Goal: Check status

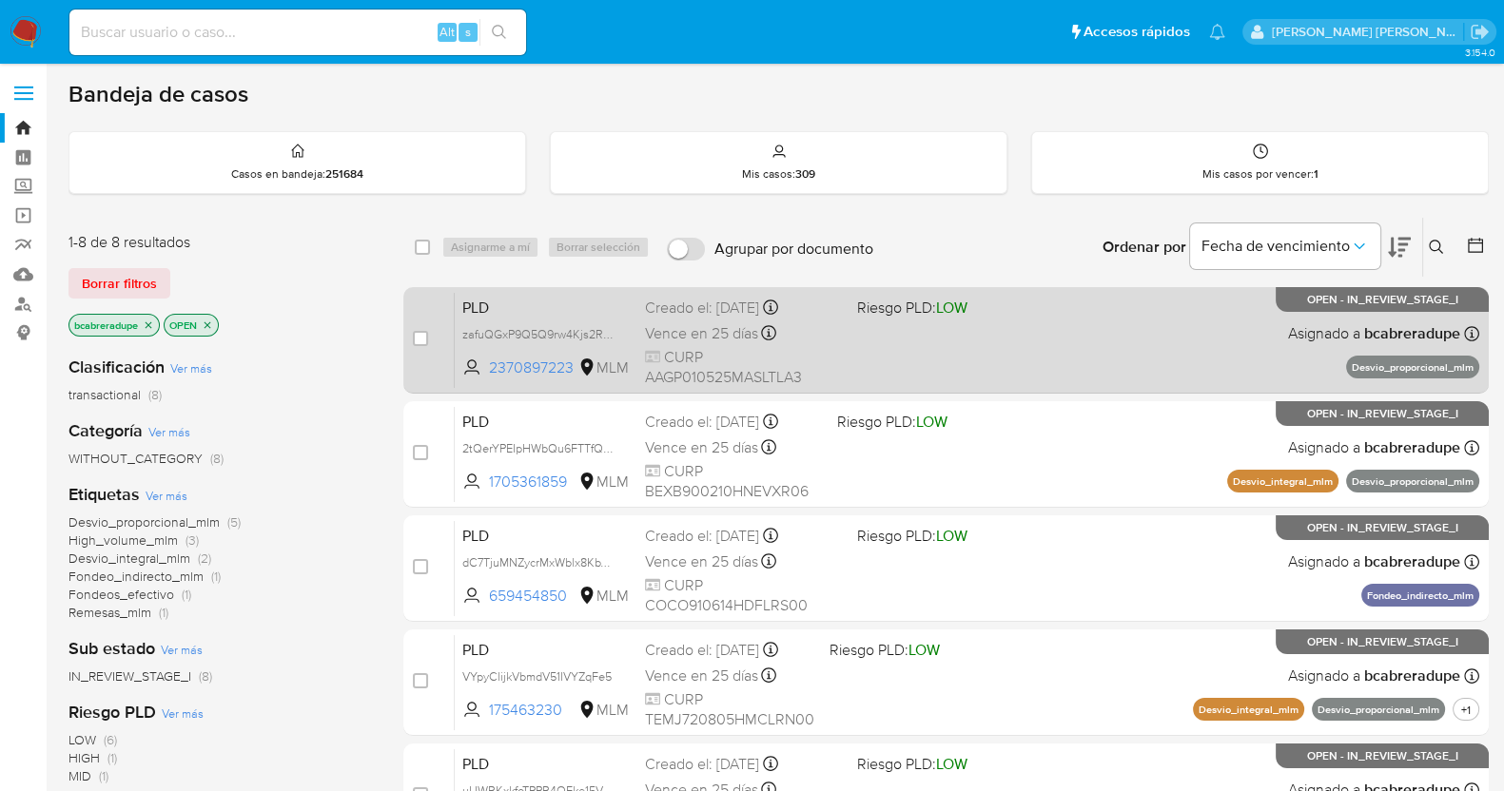
scroll to position [480, 0]
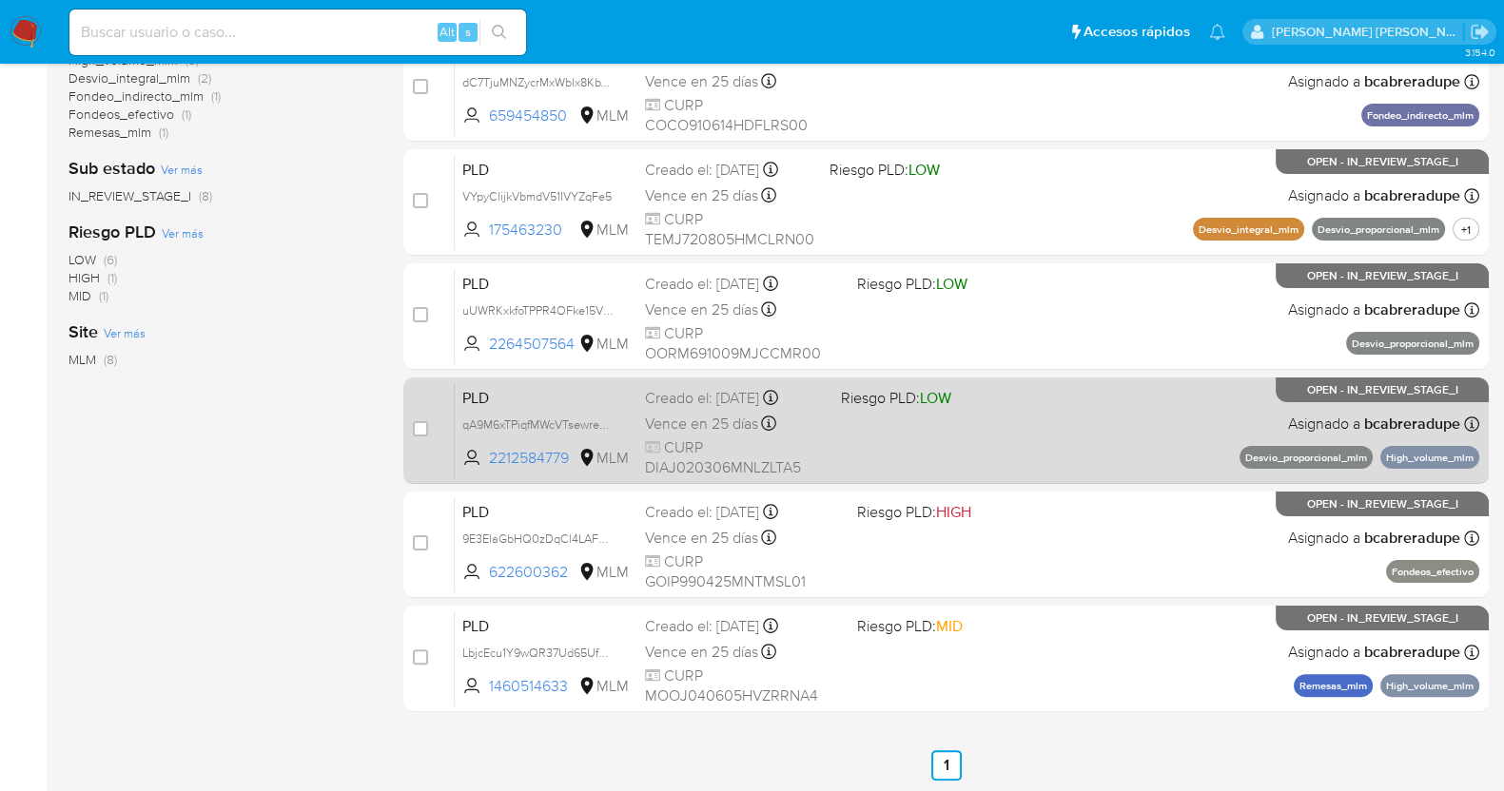
click at [693, 438] on span "CURP DIAJ020306MNLZLTA5" at bounding box center [735, 458] width 181 height 41
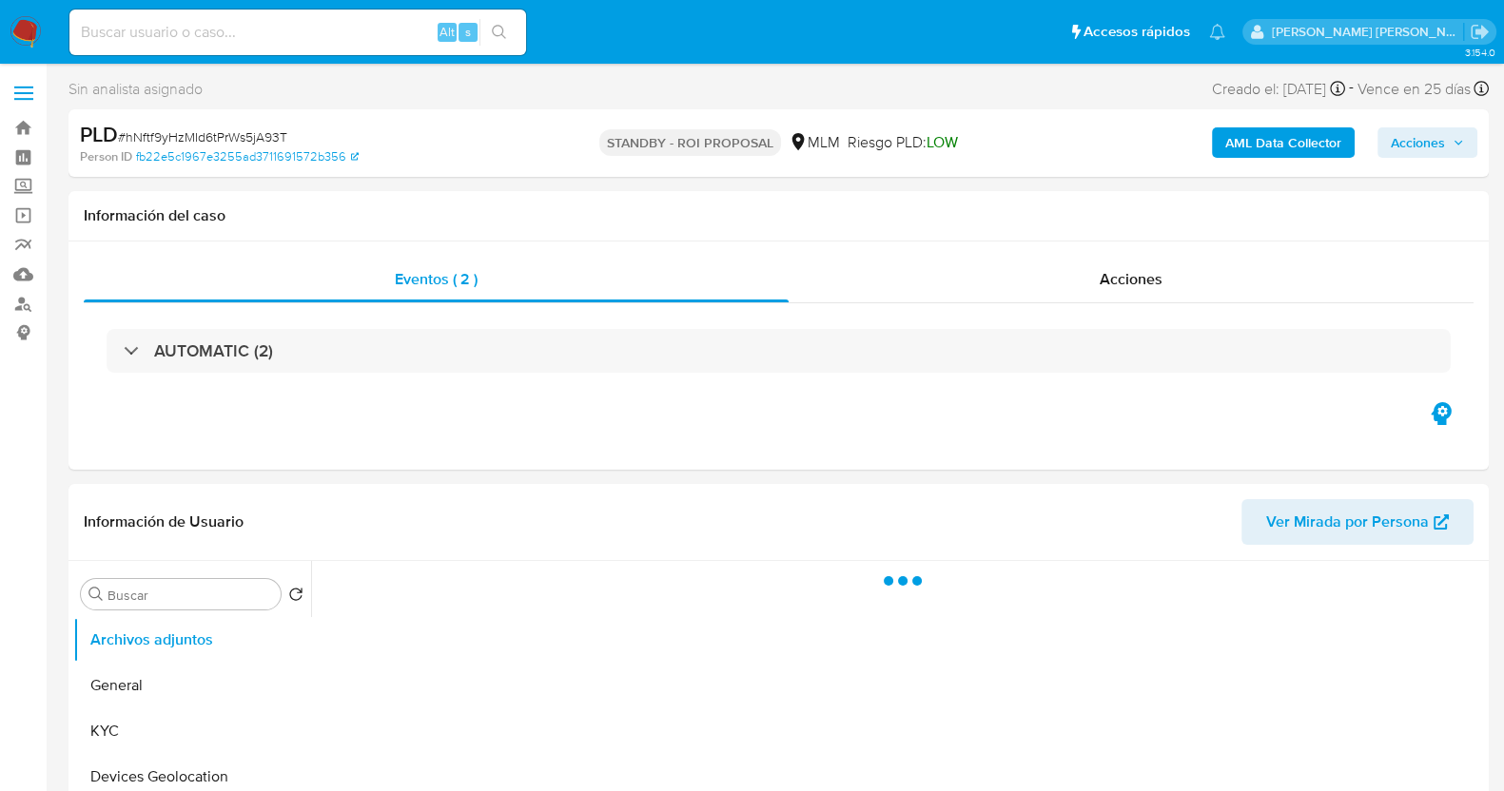
click at [367, 414] on div "Eventos ( 2 ) Acciones AUTOMATIC (2)" at bounding box center [778, 356] width 1420 height 228
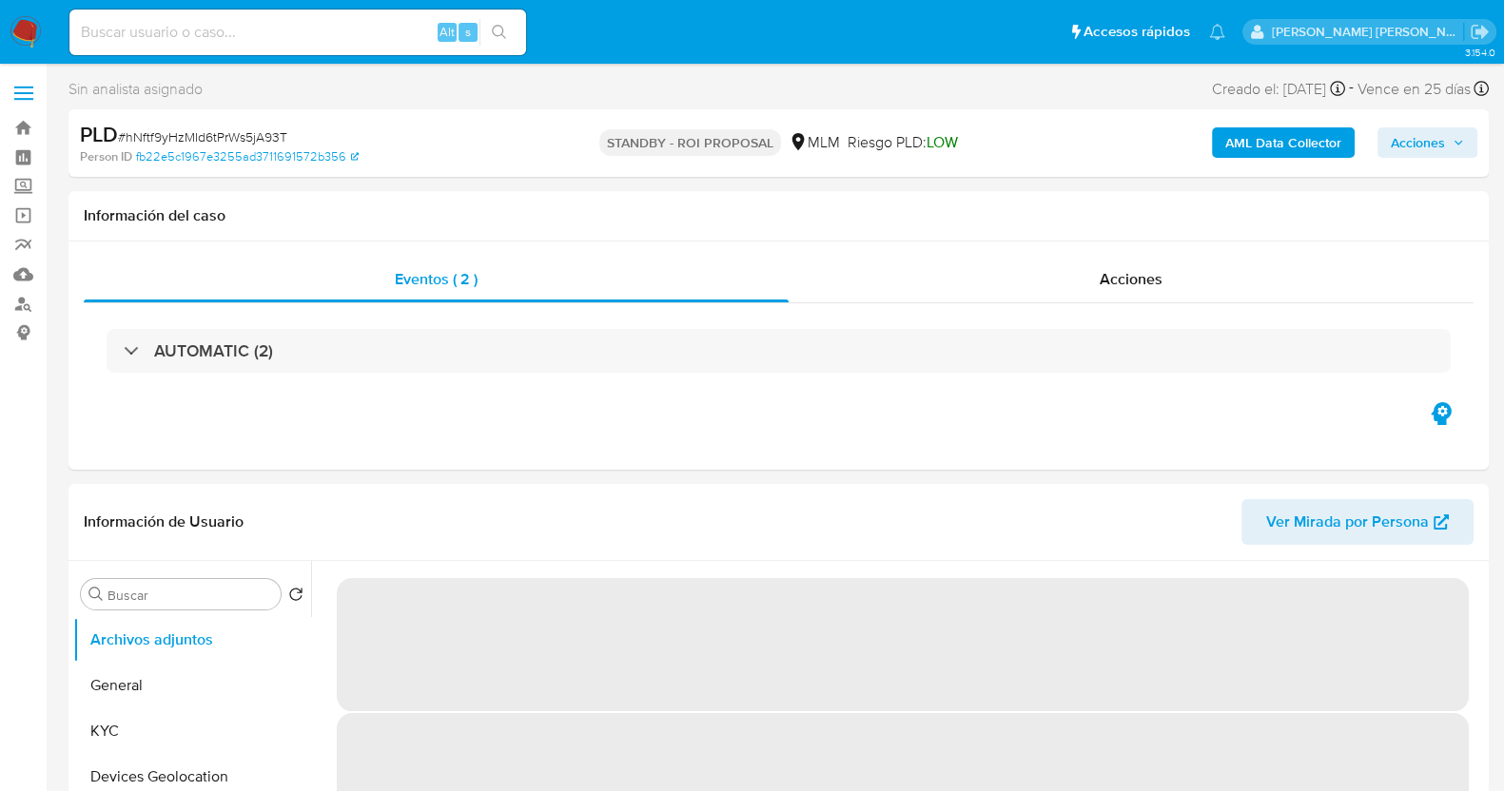
select select "10"
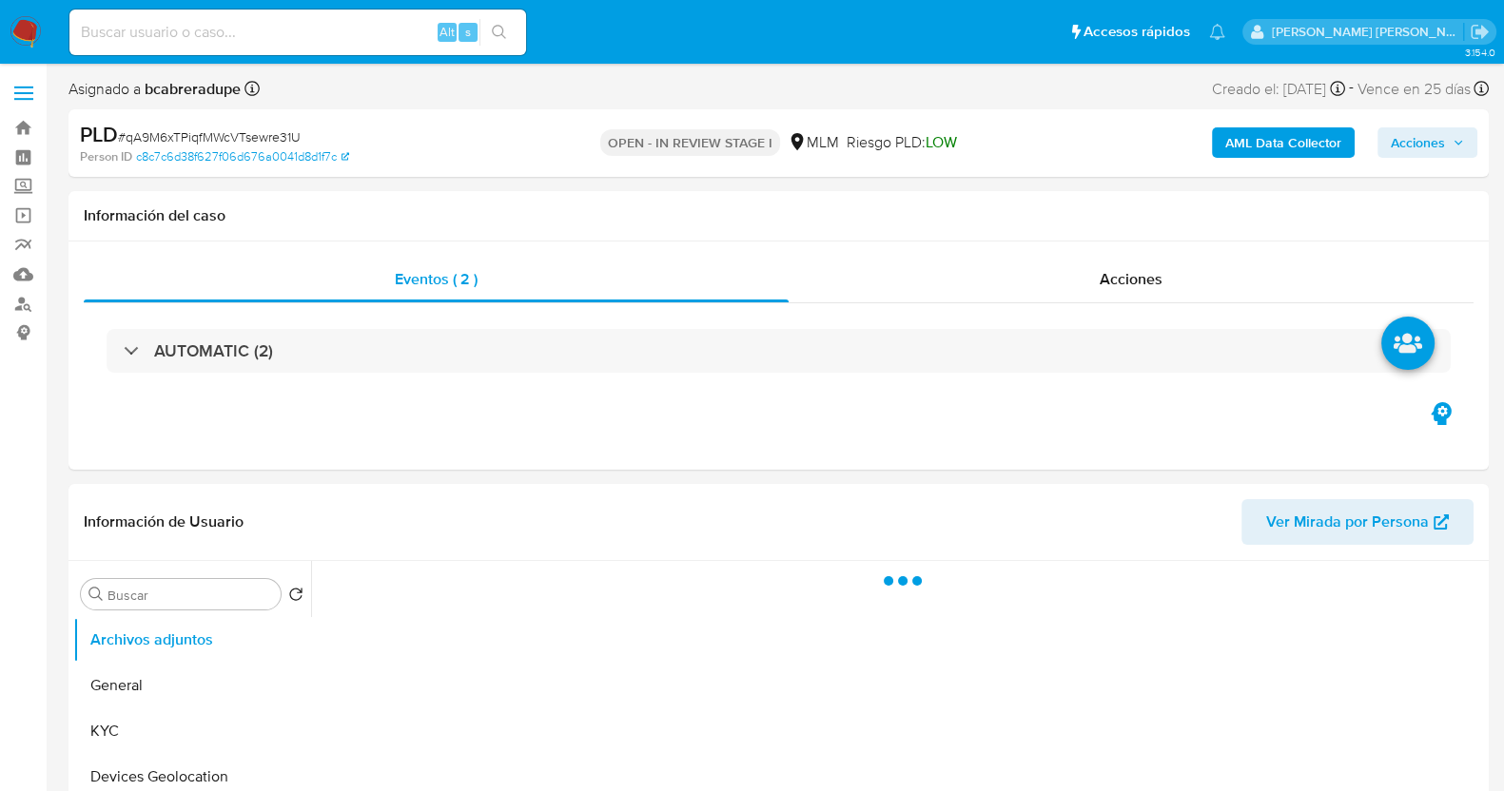
select select "10"
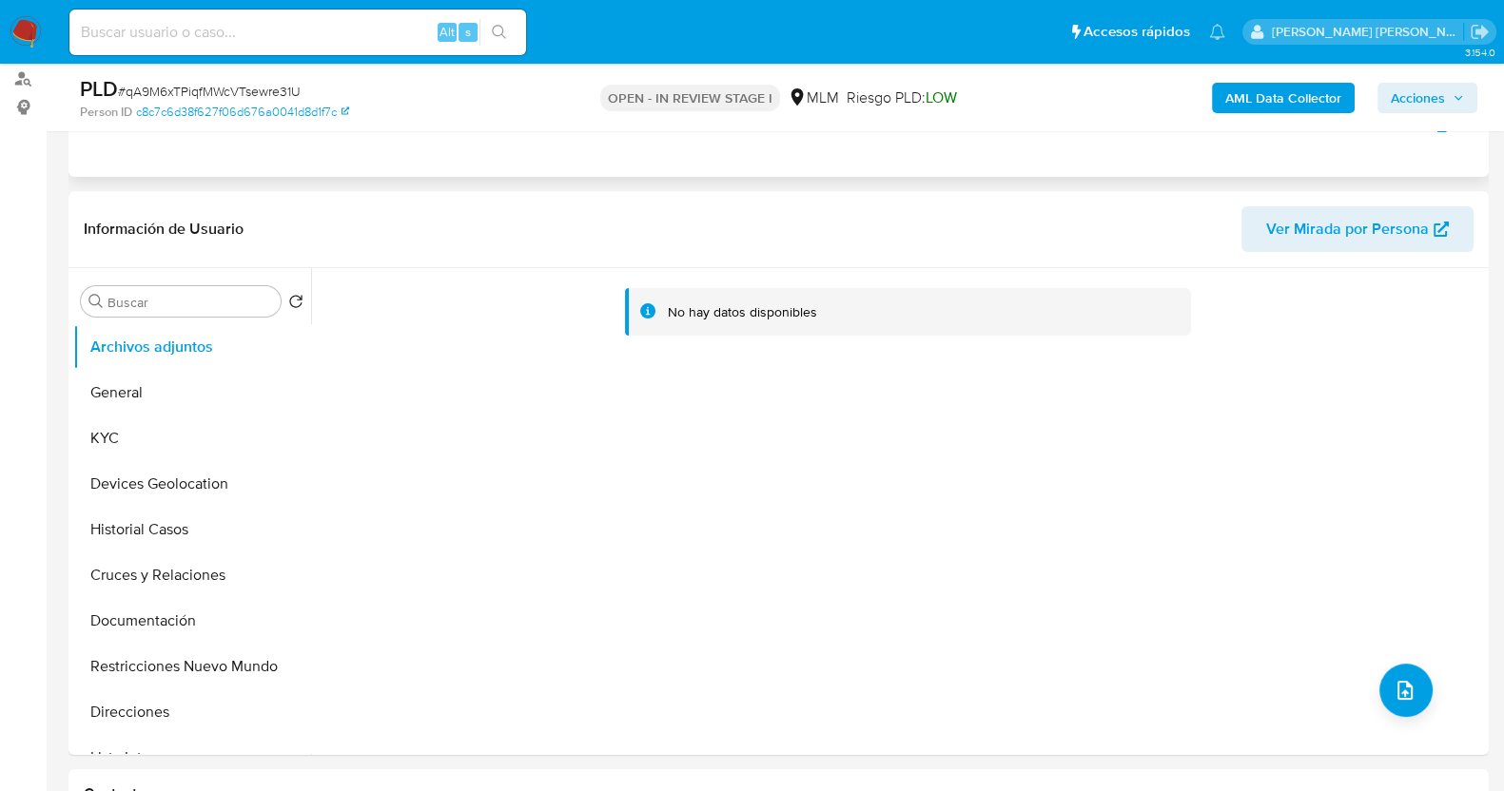
scroll to position [230, 0]
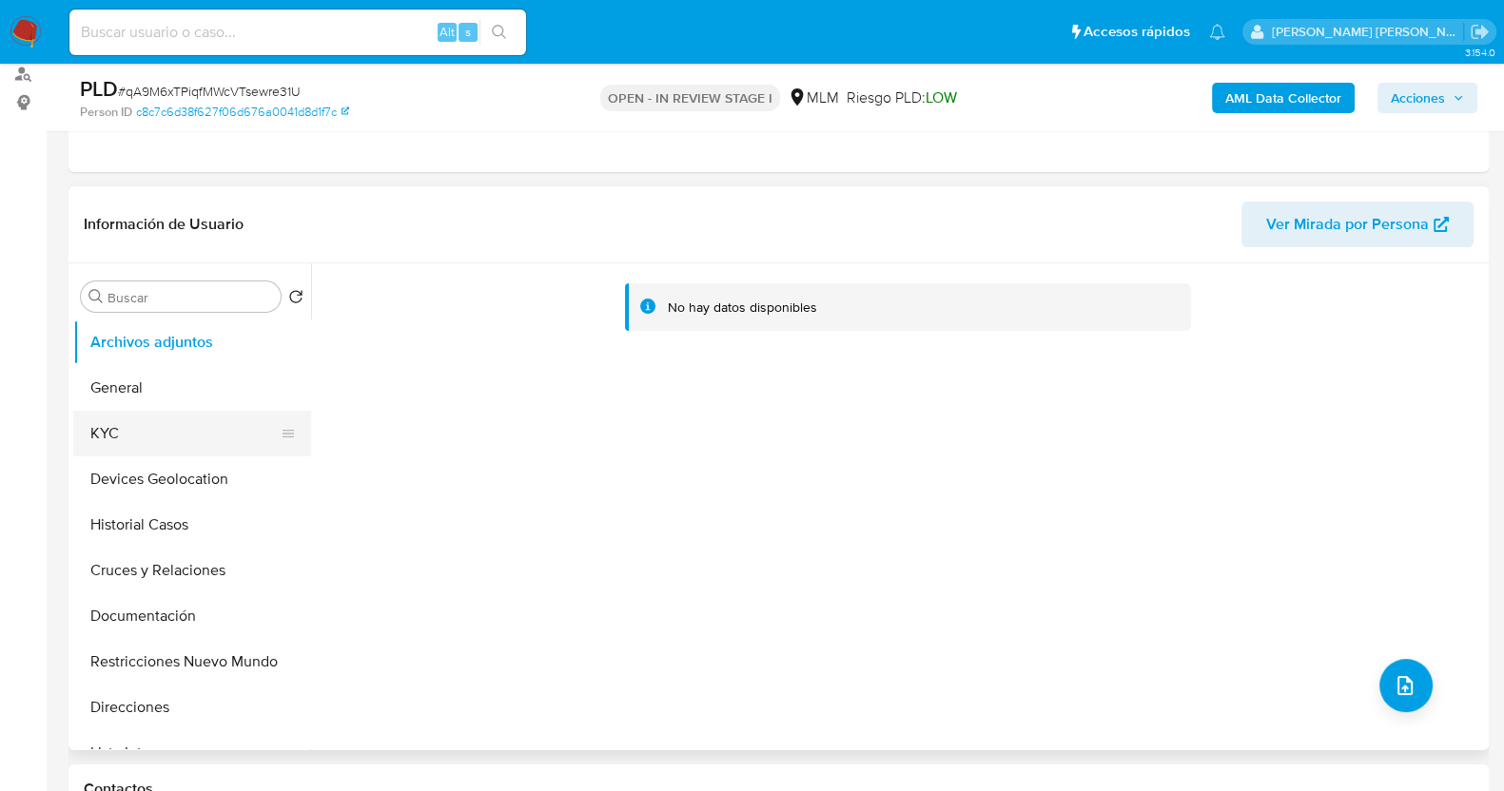
click at [124, 414] on button "KYC" at bounding box center [184, 434] width 223 height 46
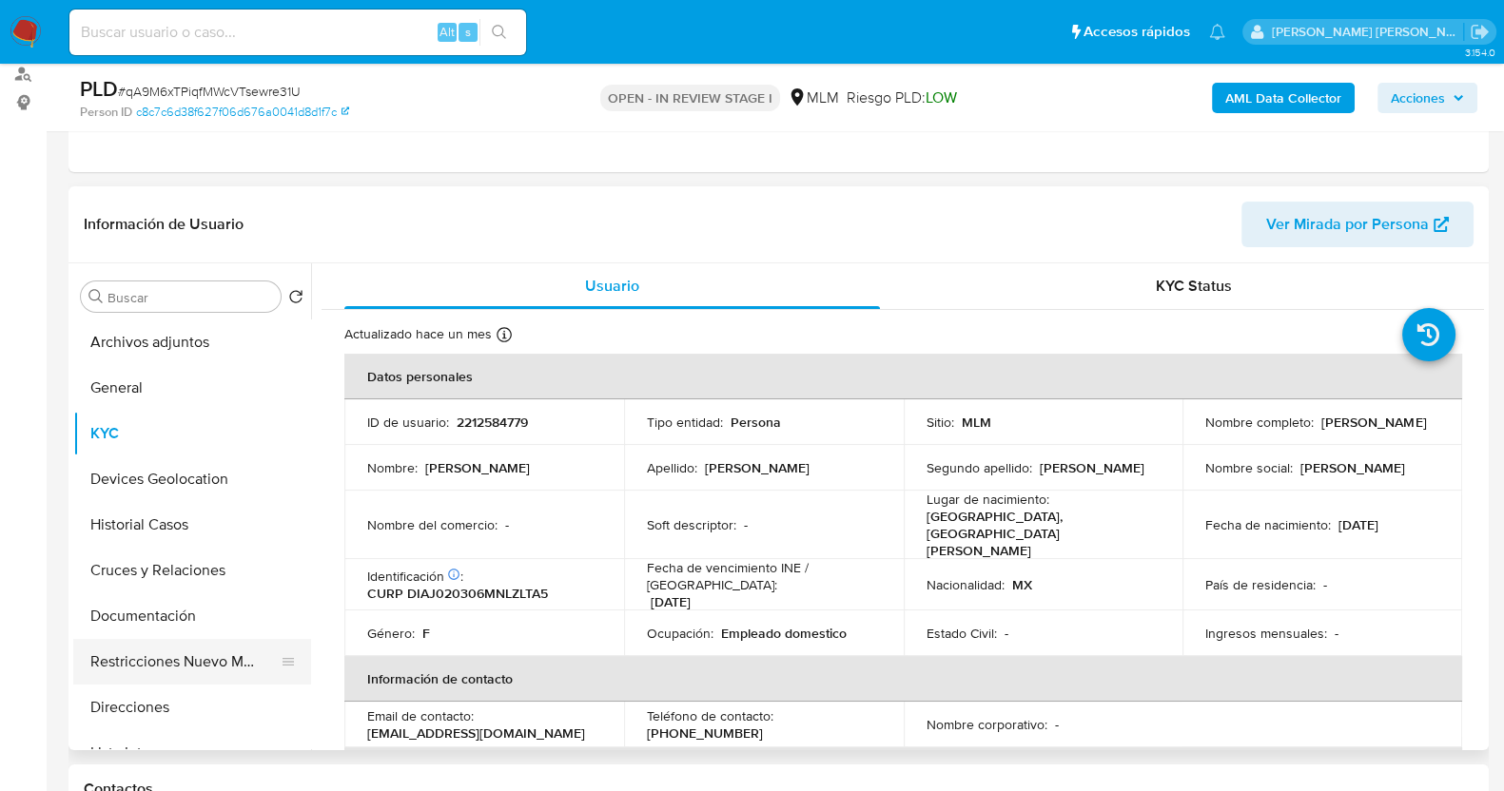
click at [211, 666] on button "Restricciones Nuevo Mundo" at bounding box center [184, 662] width 223 height 46
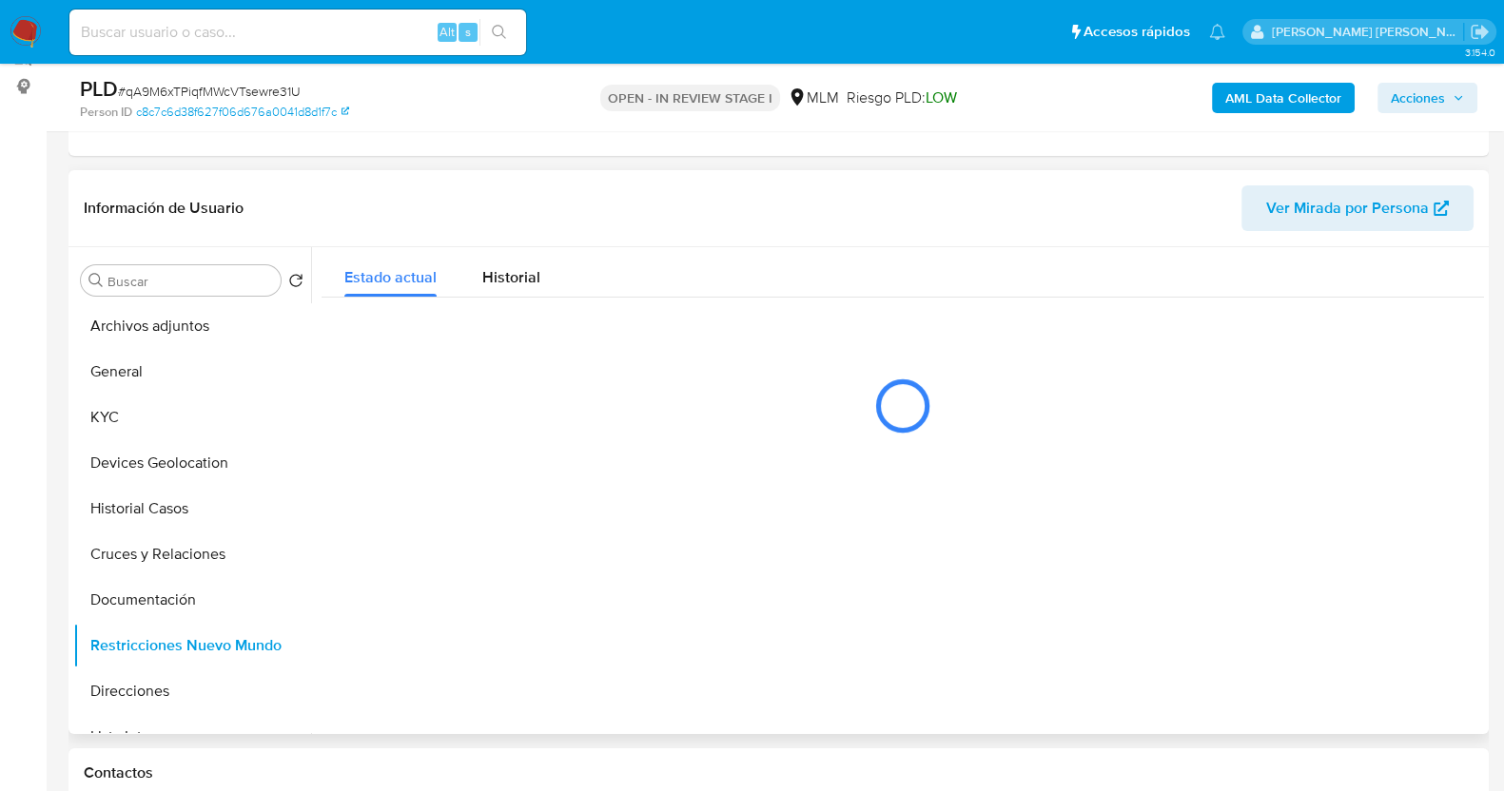
scroll to position [170, 0]
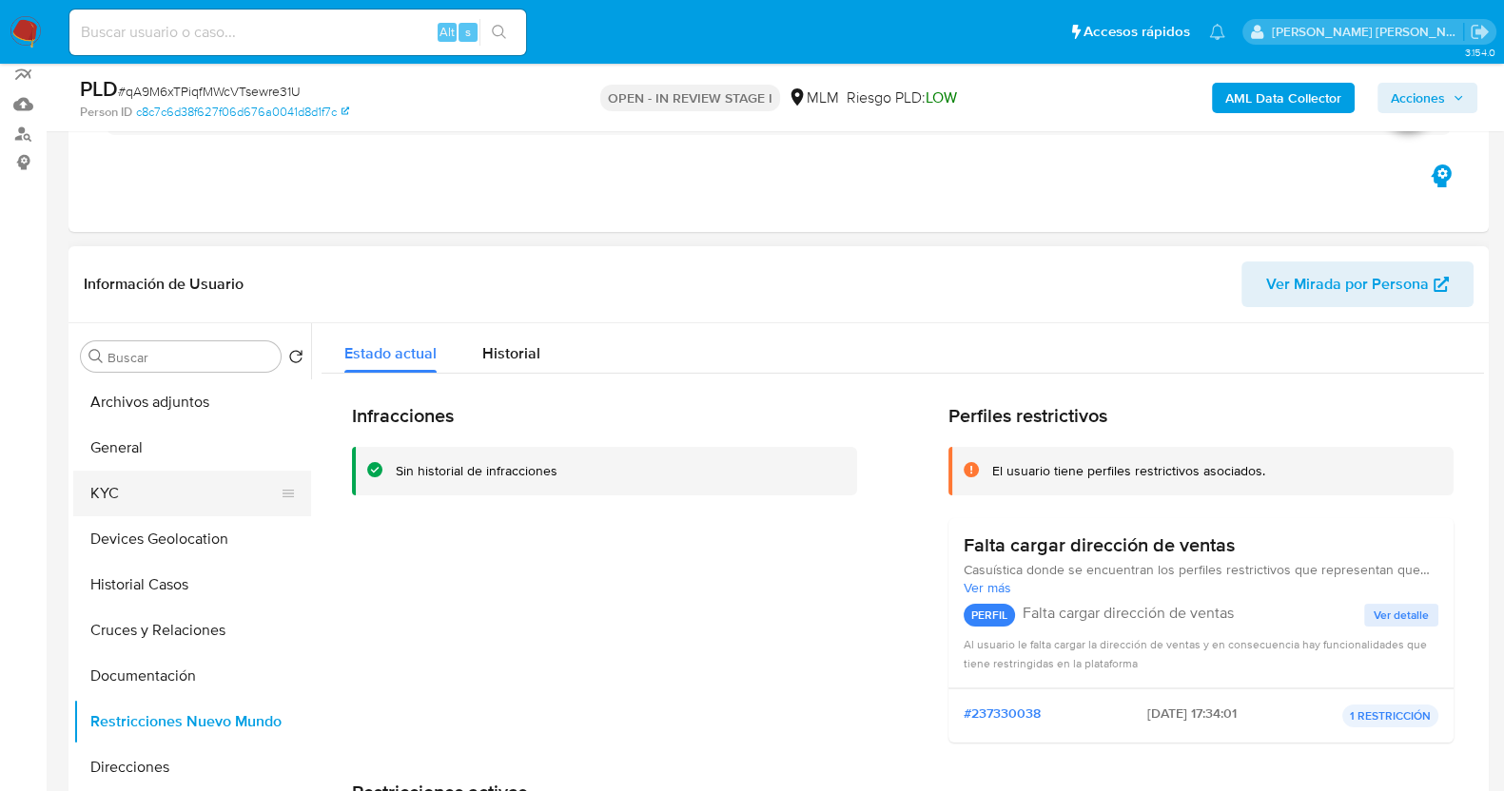
click at [110, 492] on button "KYC" at bounding box center [184, 494] width 223 height 46
